Goal: Task Accomplishment & Management: Use online tool/utility

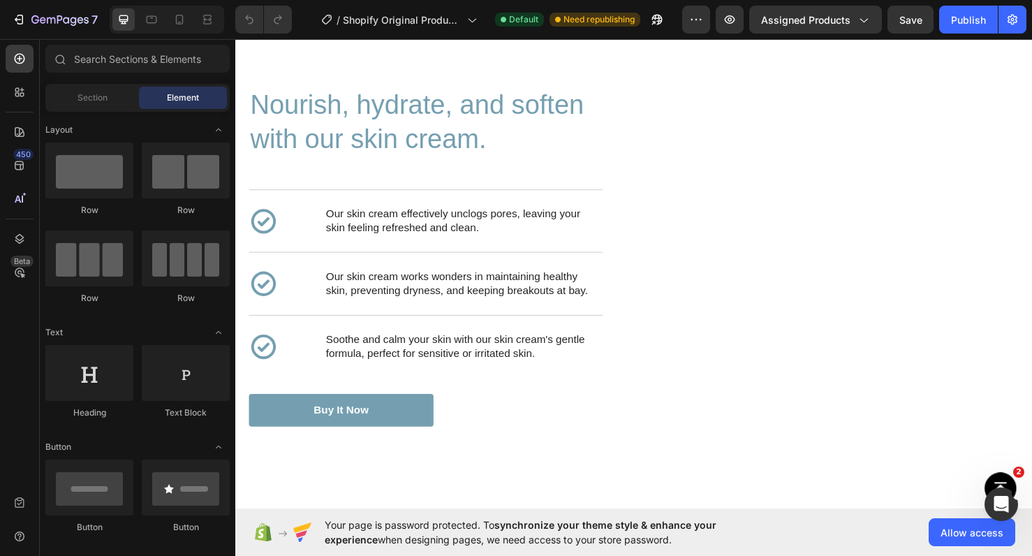
scroll to position [2104, 0]
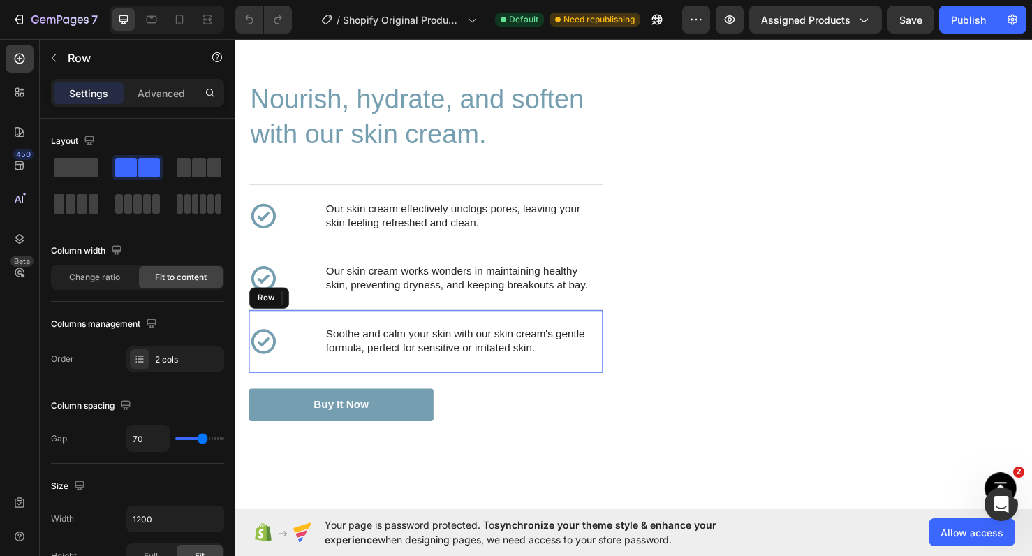
click at [306, 356] on div "Icon Soothe and calm your skin with our skin cream's gentle formula, perfect fo…" at bounding box center [435, 356] width 372 height 66
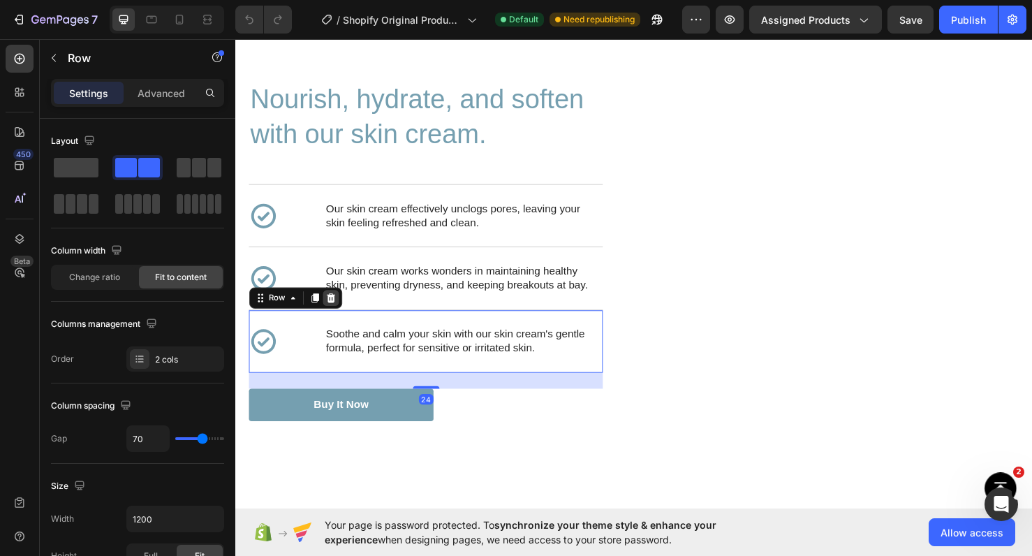
click at [338, 310] on icon at bounding box center [335, 311] width 9 height 10
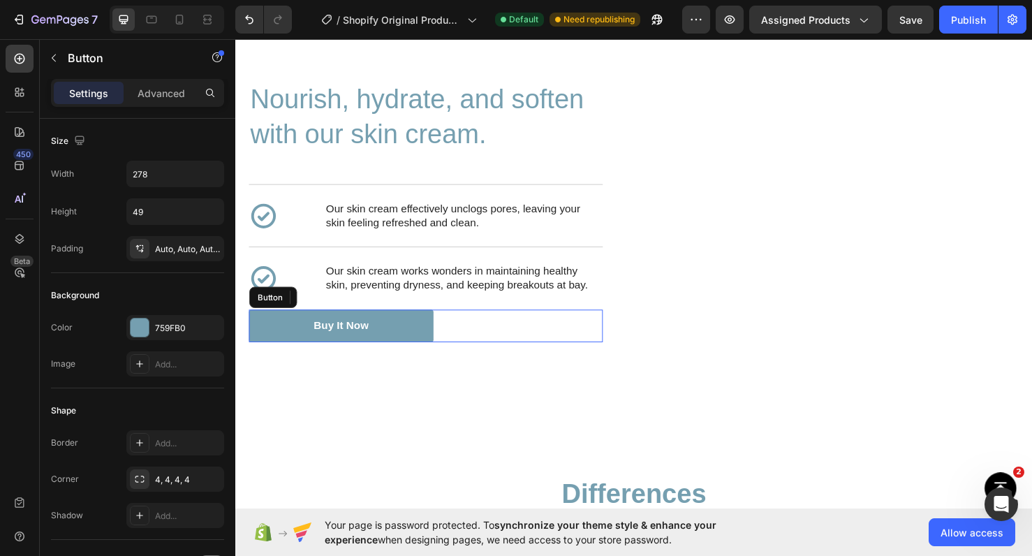
click at [454, 337] on div "Buy It Now Button" at bounding box center [435, 340] width 372 height 34
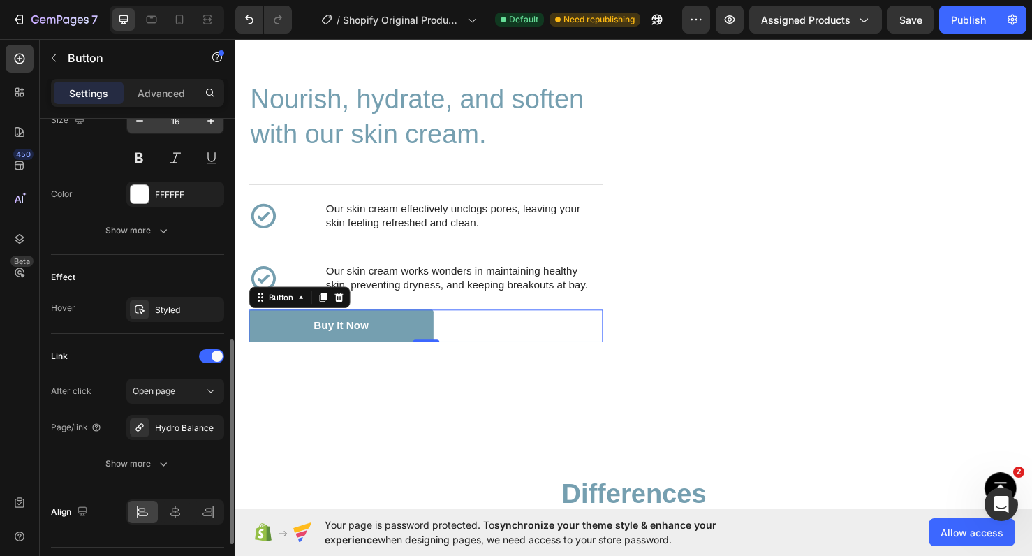
scroll to position [605, 0]
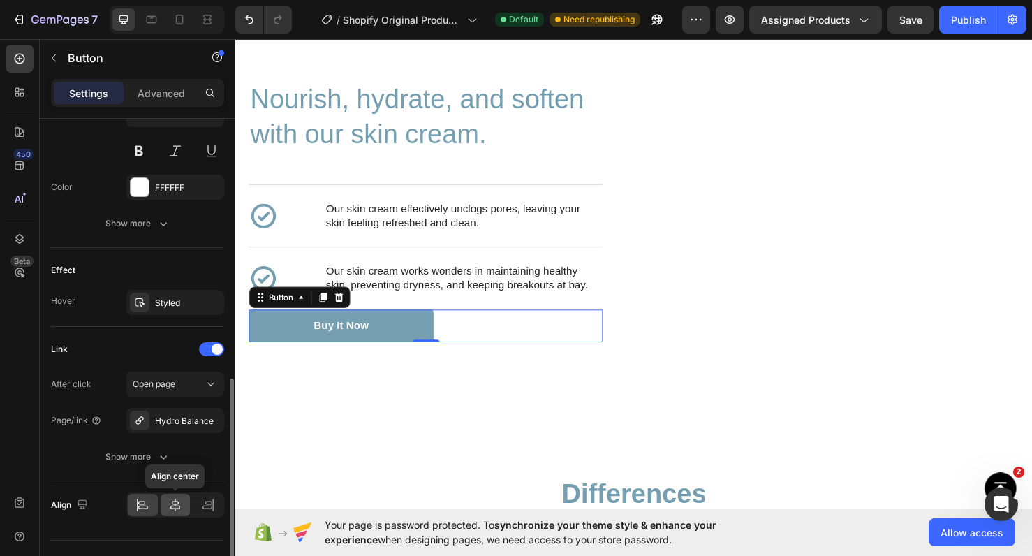
click at [169, 499] on icon at bounding box center [175, 505] width 14 height 14
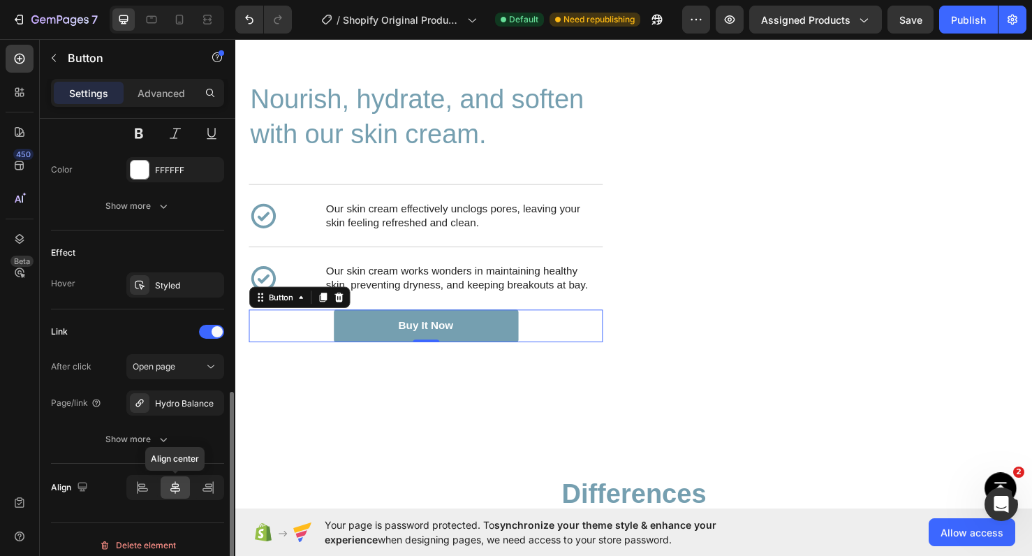
scroll to position [627, 0]
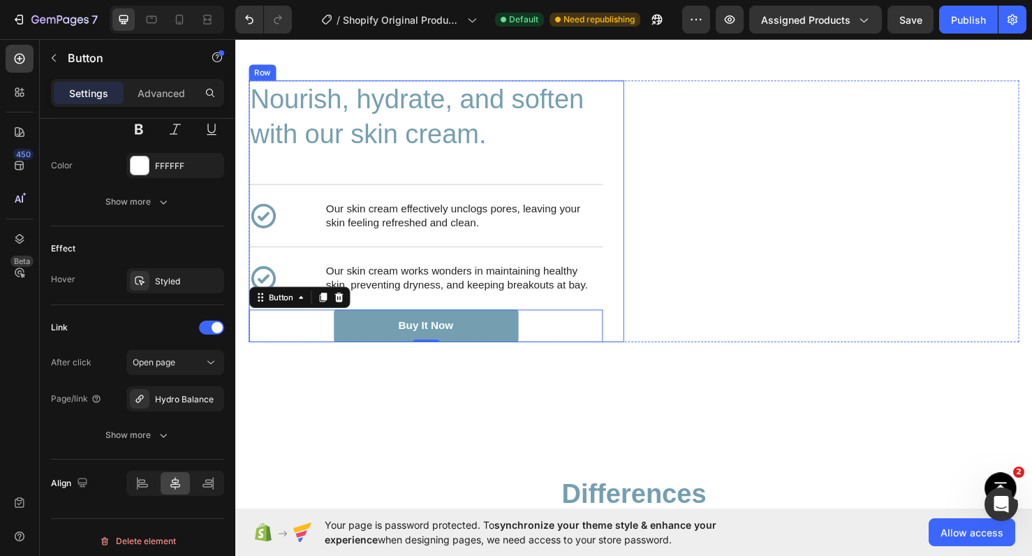
click at [602, 178] on div "Nourish, hydrate, and soften with our skin cream. Heading Icon Our skin cream e…" at bounding box center [435, 219] width 372 height 275
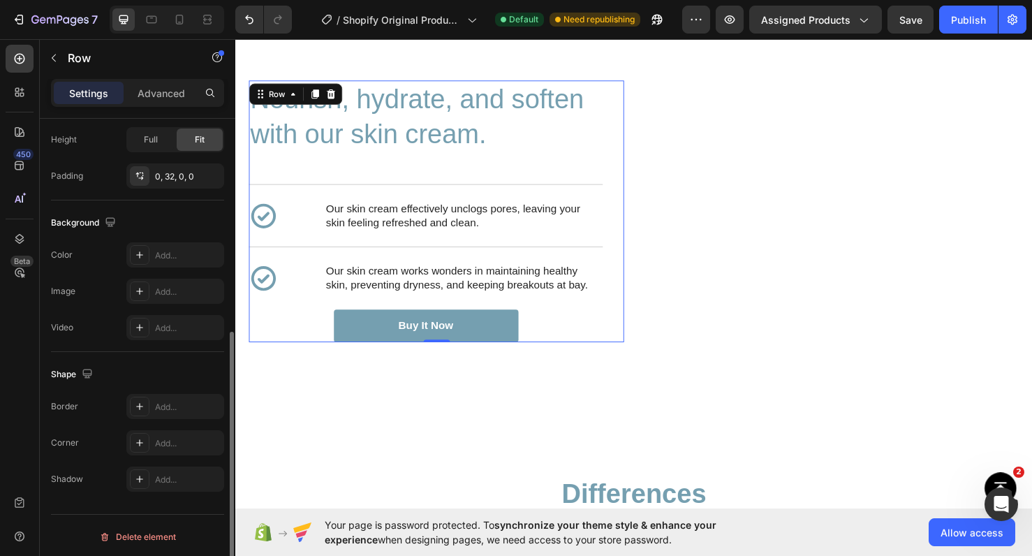
scroll to position [375, 0]
click at [168, 86] on p "Advanced" at bounding box center [162, 93] width 48 height 15
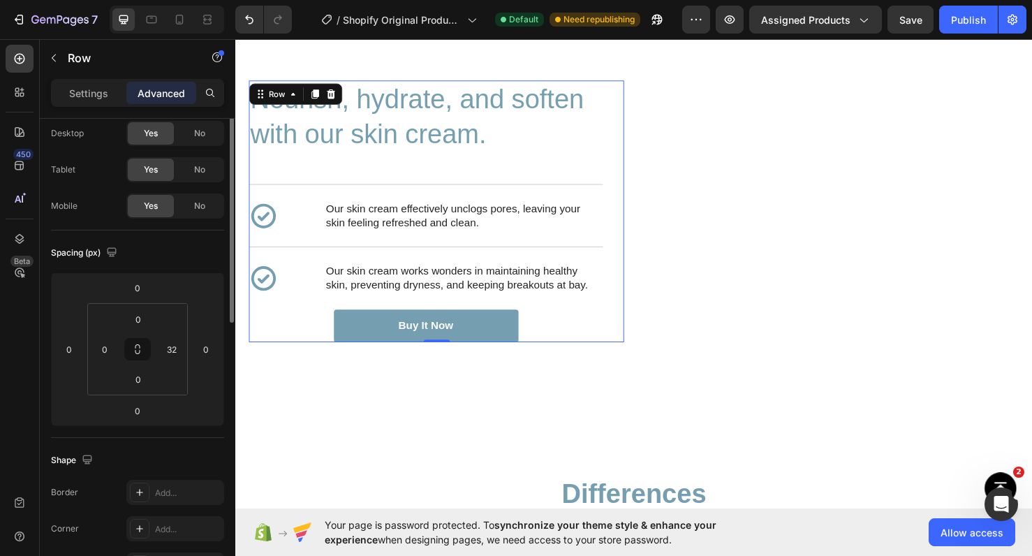
scroll to position [0, 0]
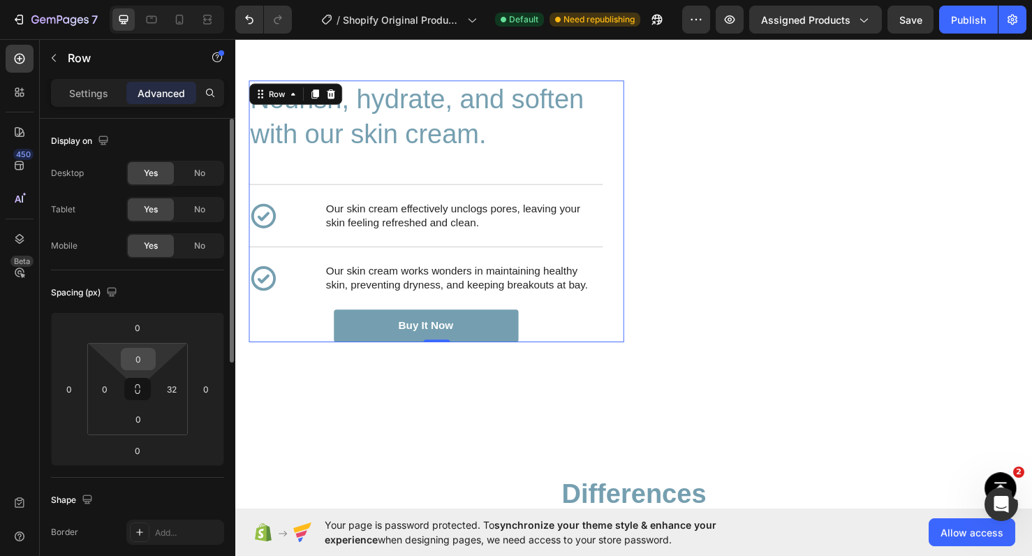
click at [145, 364] on input "0" at bounding box center [138, 359] width 28 height 21
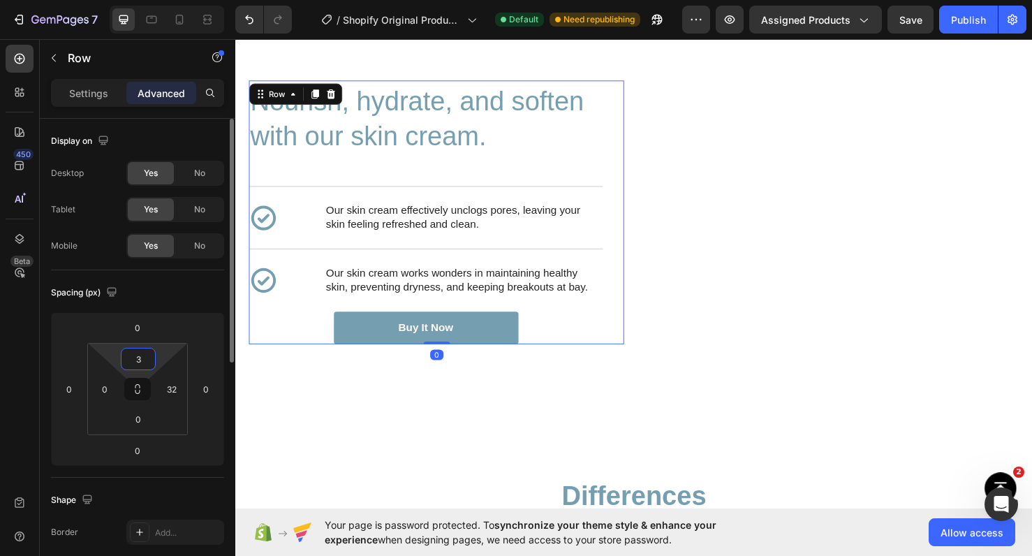
type input "32"
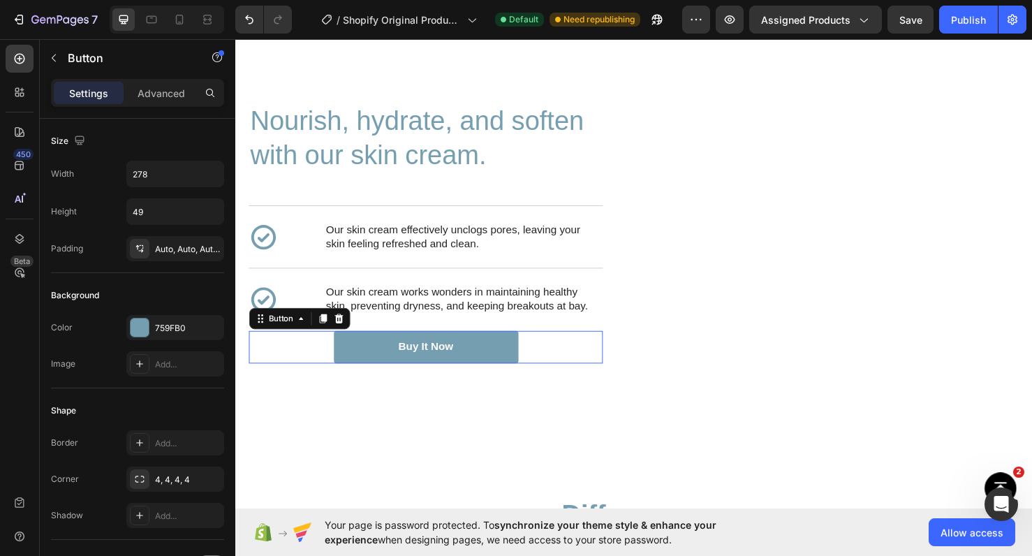
click at [288, 368] on div "Buy It Now Button 0" at bounding box center [435, 363] width 372 height 34
click at [166, 89] on p "Advanced" at bounding box center [162, 93] width 48 height 15
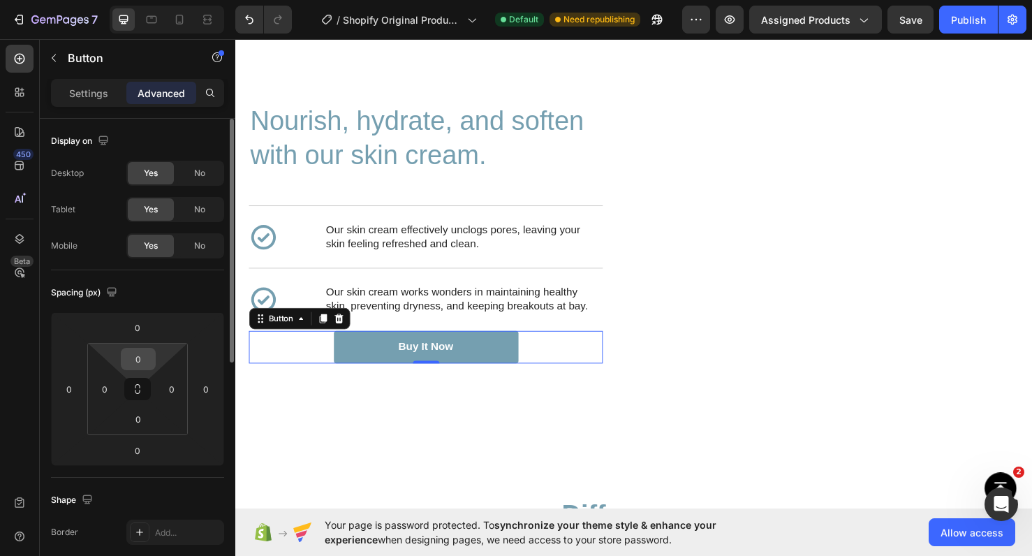
click at [138, 357] on input "0" at bounding box center [138, 359] width 28 height 21
type input "20"
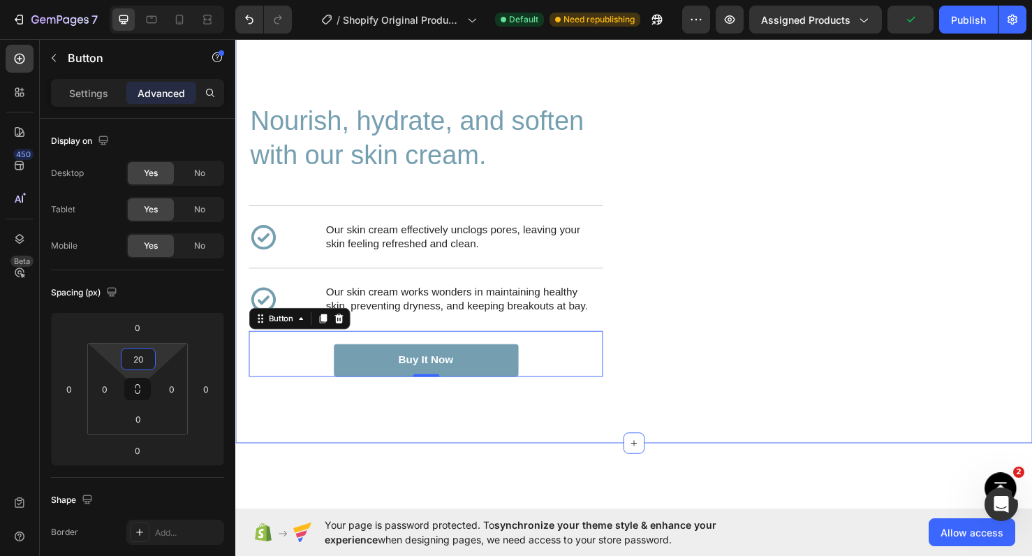
click at [372, 464] on div "Nourish, hydrate, and soften with our skin cream. Heading Nourish, hydrate, and…" at bounding box center [654, 238] width 838 height 451
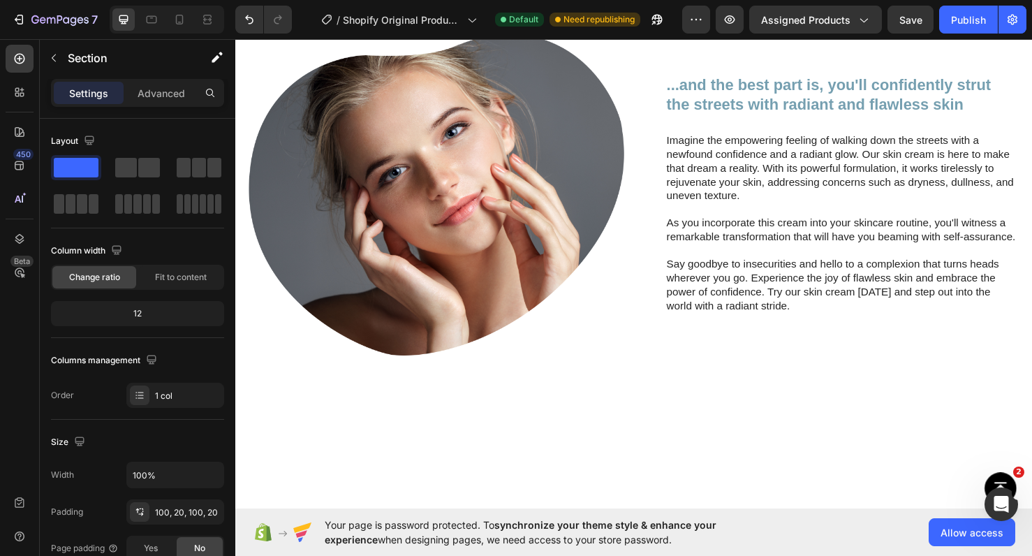
scroll to position [1036, 0]
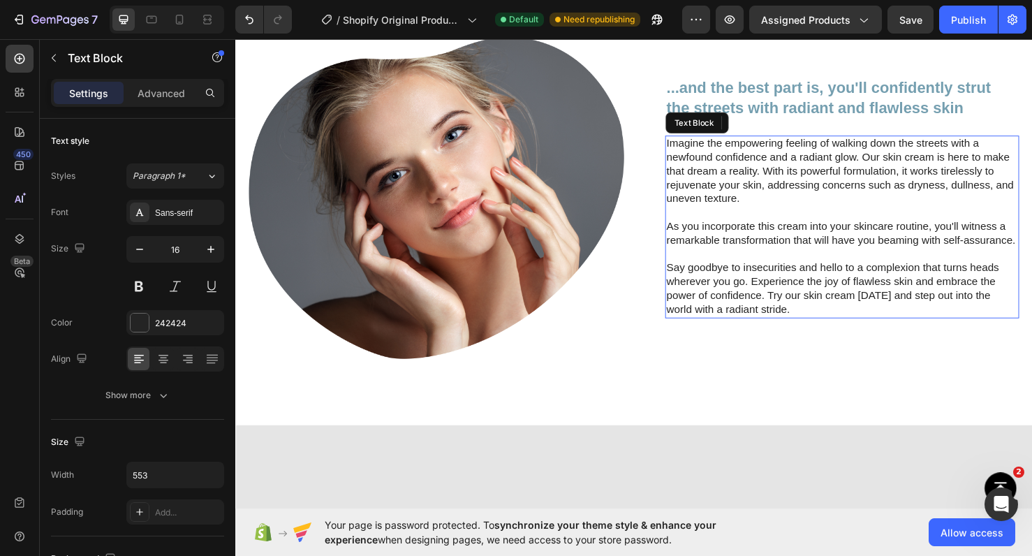
click at [721, 214] on p "Imagine the empowering feeling of walking down the streets with a newfound conf…" at bounding box center [874, 178] width 370 height 73
click at [707, 214] on p "Imagine the empowering feeling of walking down the streets with a newfound conf…" at bounding box center [874, 178] width 370 height 73
click at [706, 214] on p "Imagine the empowering feeling of walking down the streets with a newfound conf…" at bounding box center [874, 178] width 370 height 73
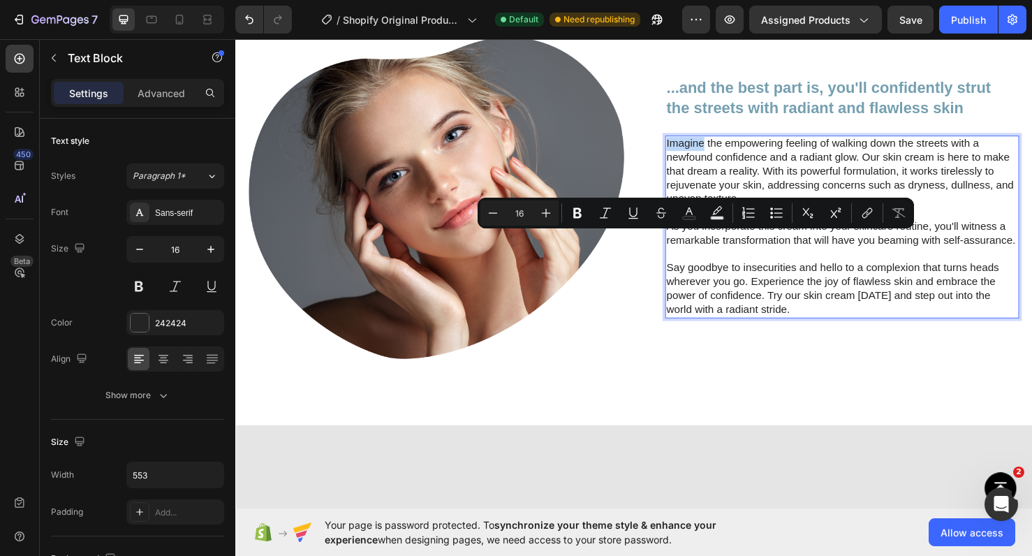
click at [708, 214] on p "Imagine the empowering feeling of walking down the streets with a newfound conf…" at bounding box center [874, 178] width 370 height 73
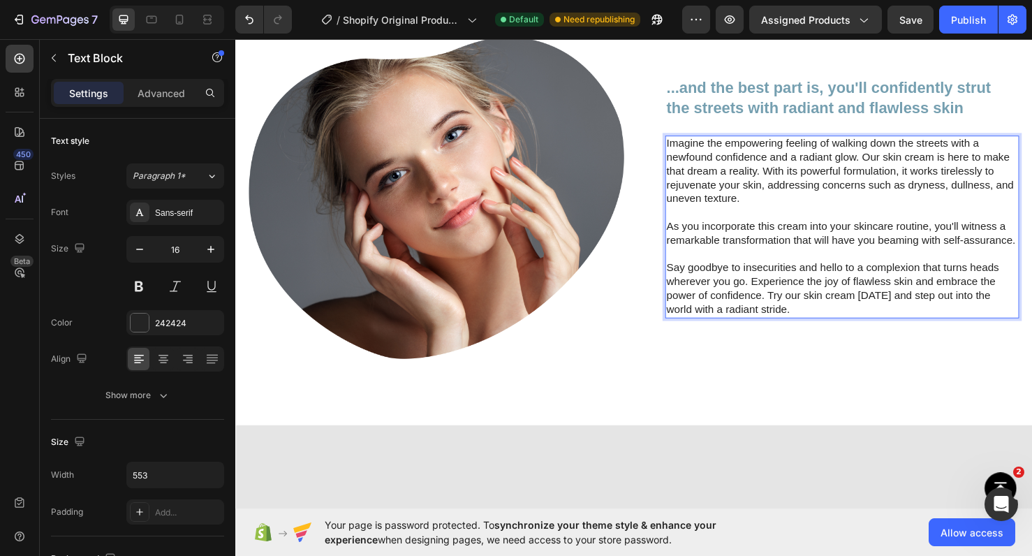
click at [891, 214] on p "Imagine the empowering feeling of walking down the streets with a newfound conf…" at bounding box center [874, 178] width 370 height 73
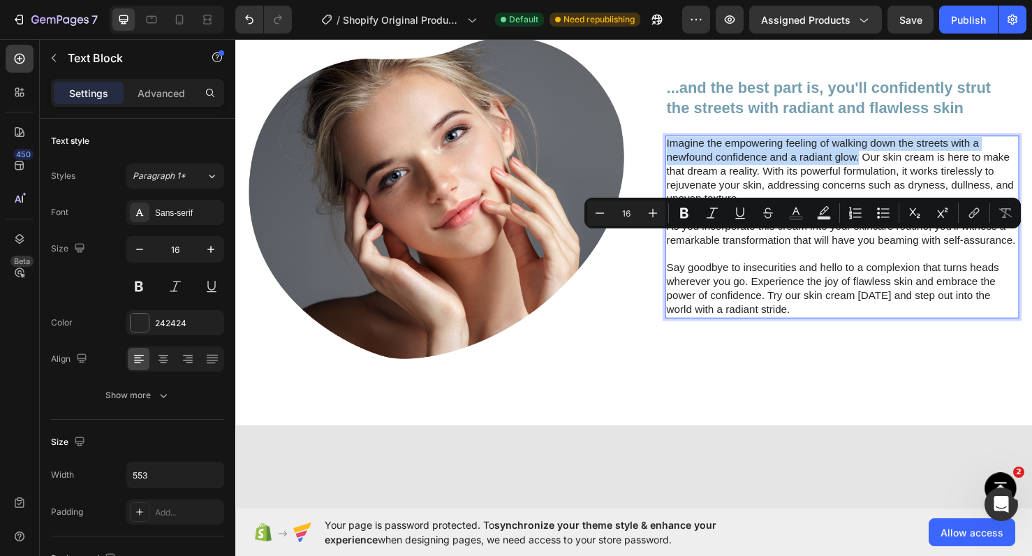
drag, startPoint x: 891, startPoint y: 263, endPoint x: 689, endPoint y: 250, distance: 202.3
click at [689, 214] on p "Imagine the empowering feeling of walking down the streets with a newfound conf…" at bounding box center [874, 178] width 370 height 73
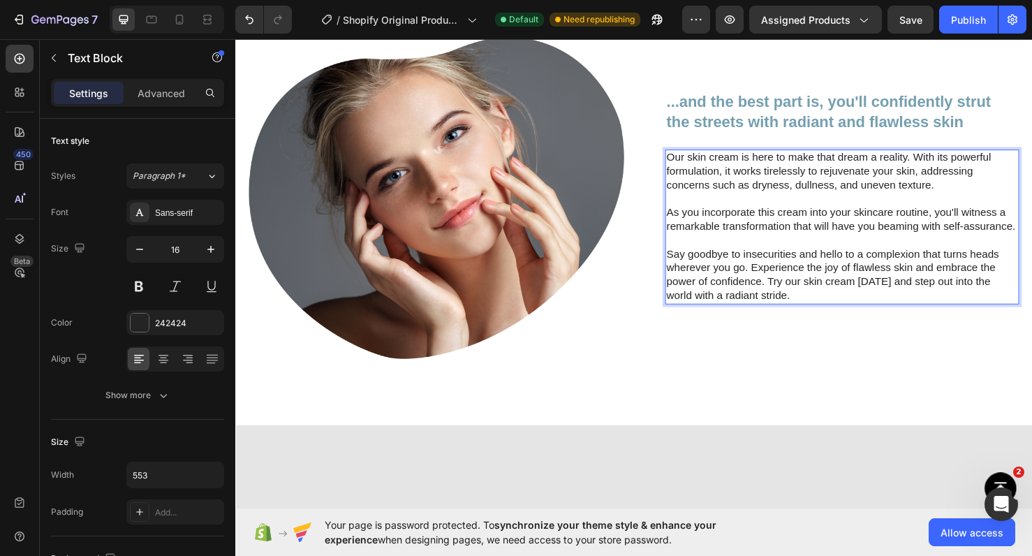
click at [700, 200] on p "Our skin cream is here to make that dream a reality. With its powerful formulat…" at bounding box center [874, 177] width 370 height 43
click at [691, 200] on p "QOQO Care Hydro Balance cream is here to make that dream a reality. With its po…" at bounding box center [874, 177] width 370 height 43
click at [822, 316] on p "Say goodbye to insecurities and hello to a complexion that turns heads wherever…" at bounding box center [874, 287] width 370 height 58
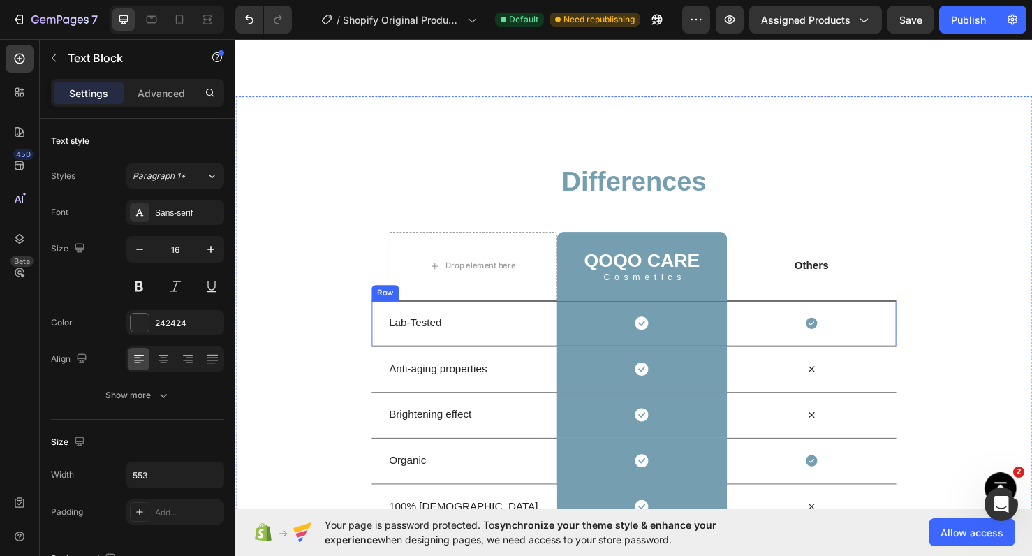
scroll to position [2492, 0]
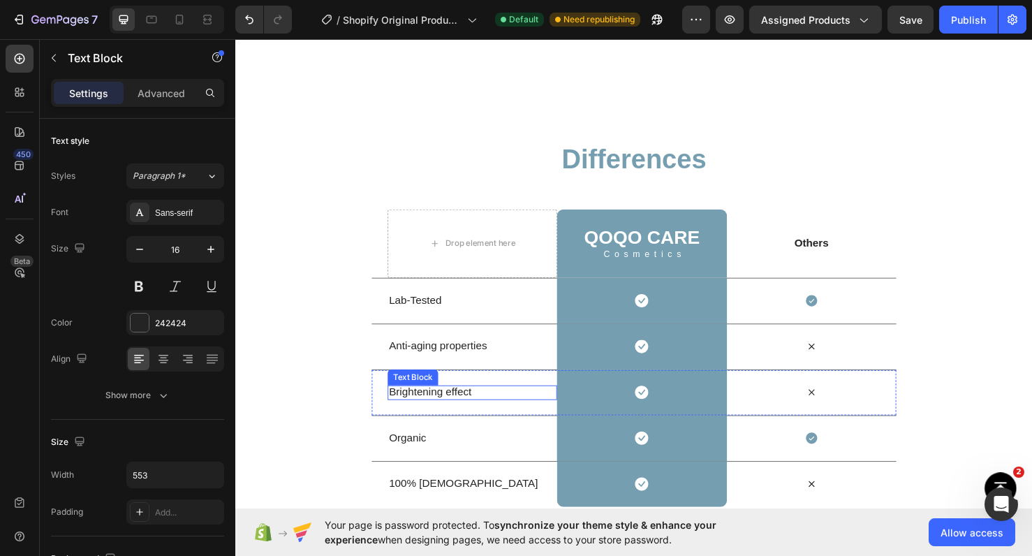
click at [474, 418] on p "Brightening effect" at bounding box center [484, 410] width 175 height 15
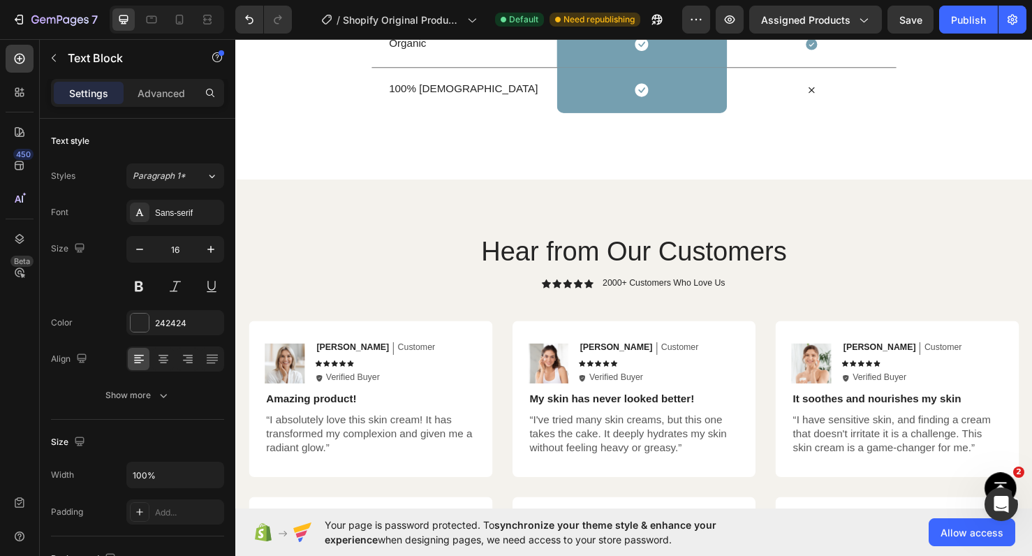
scroll to position [2942, 0]
click at [890, 359] on p "[PERSON_NAME]" at bounding box center [913, 363] width 76 height 12
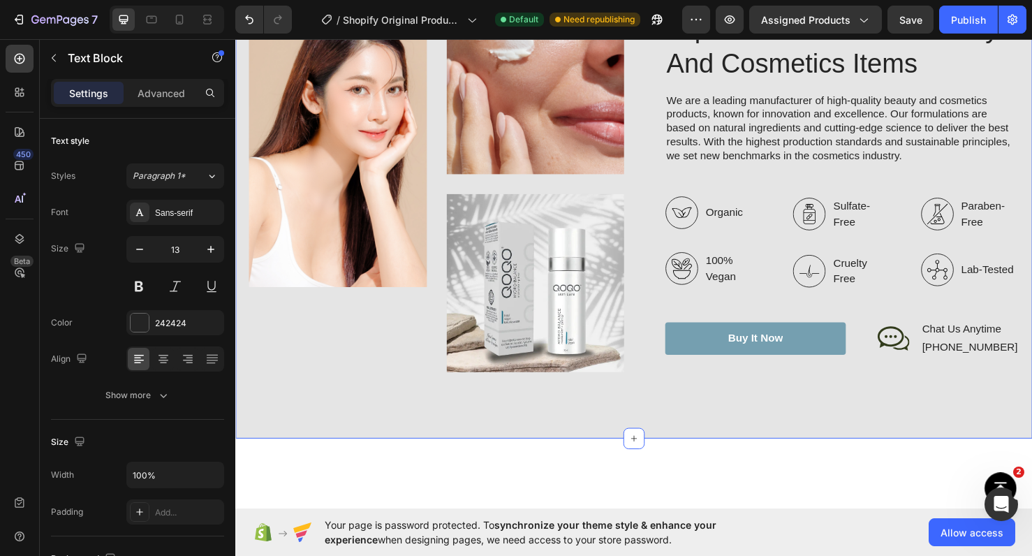
scroll to position [1656, 0]
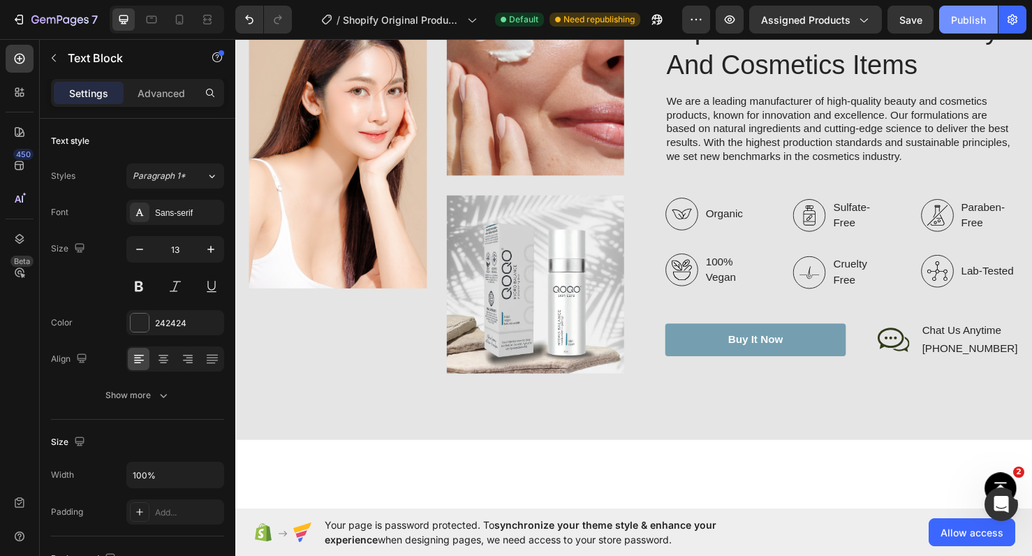
click at [966, 22] on div "Publish" at bounding box center [968, 20] width 35 height 15
